Goal: Find specific page/section: Find specific page/section

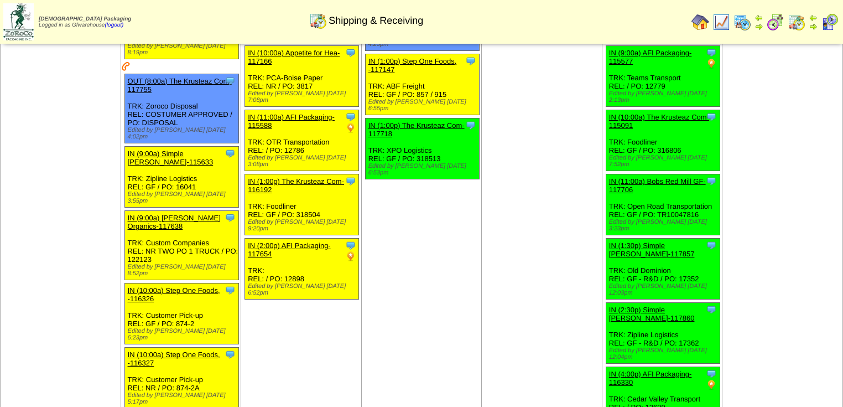
scroll to position [88, 0]
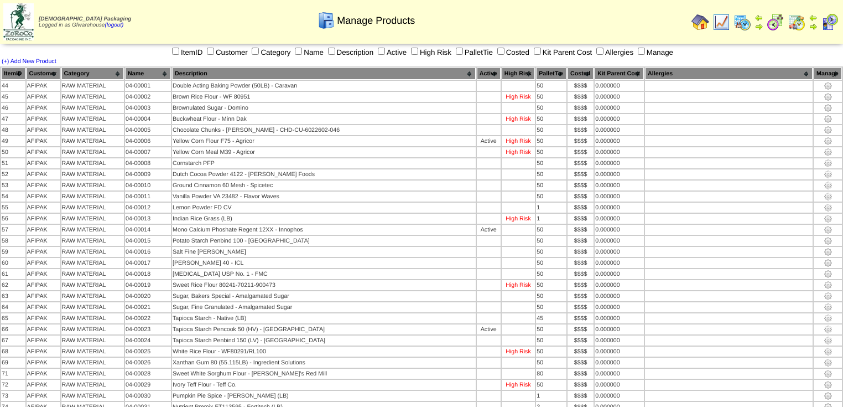
scroll to position [3806, 0]
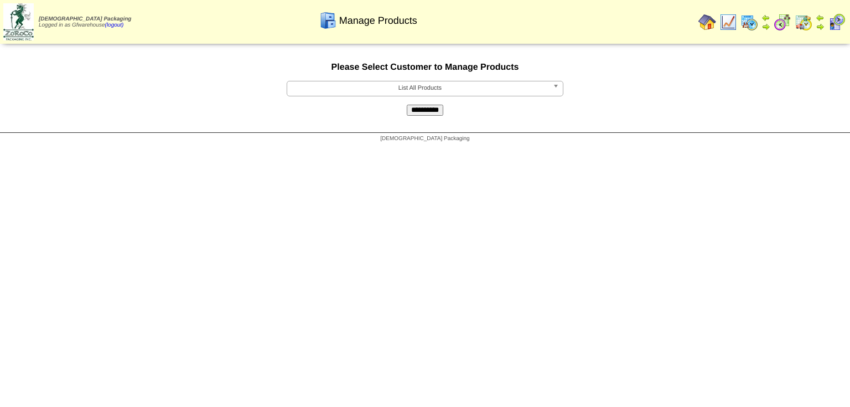
click at [348, 93] on span "List All Products" at bounding box center [419, 87] width 257 height 13
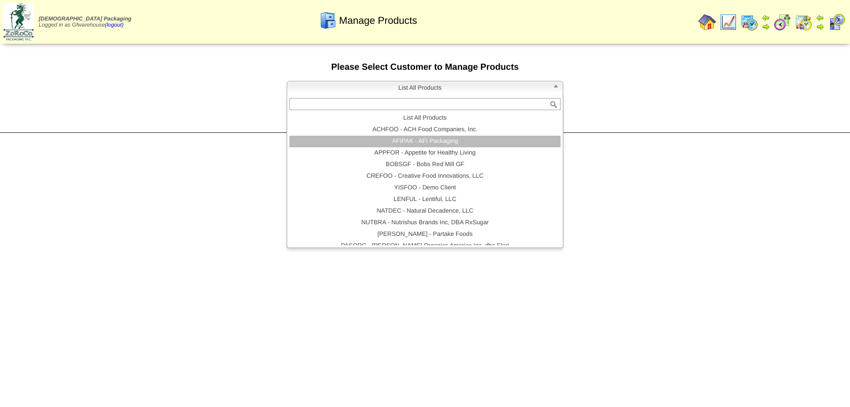
click at [405, 142] on li "AFIPAK - AFI Packaging" at bounding box center [424, 142] width 271 height 12
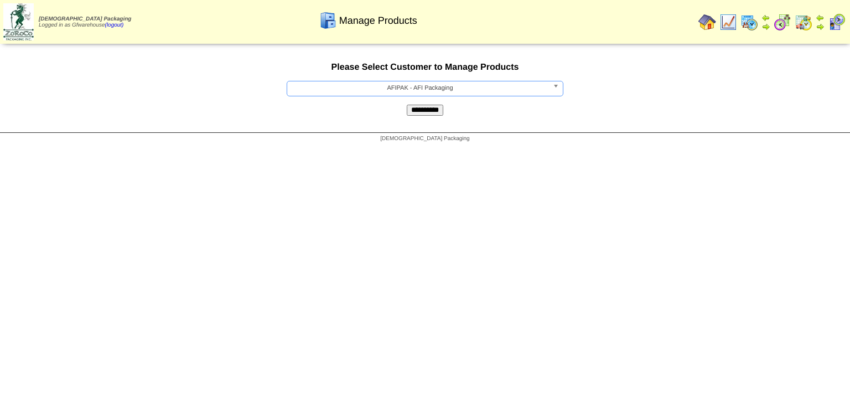
click at [436, 116] on input "**********" at bounding box center [425, 110] width 37 height 11
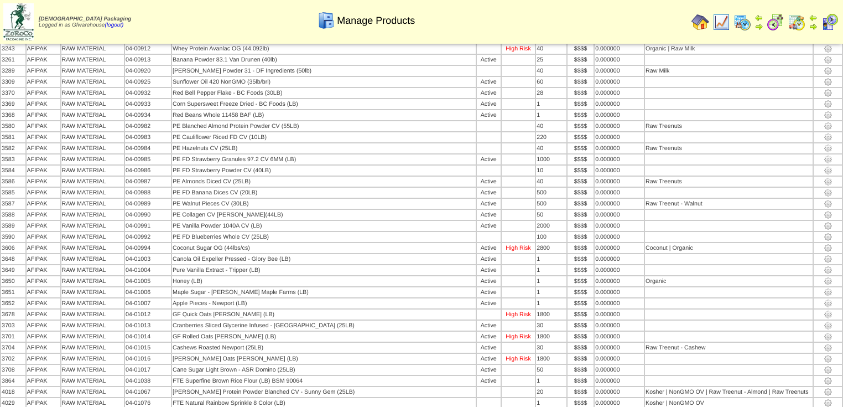
scroll to position [3806, 0]
